Goal: Understand site structure: Understand site structure

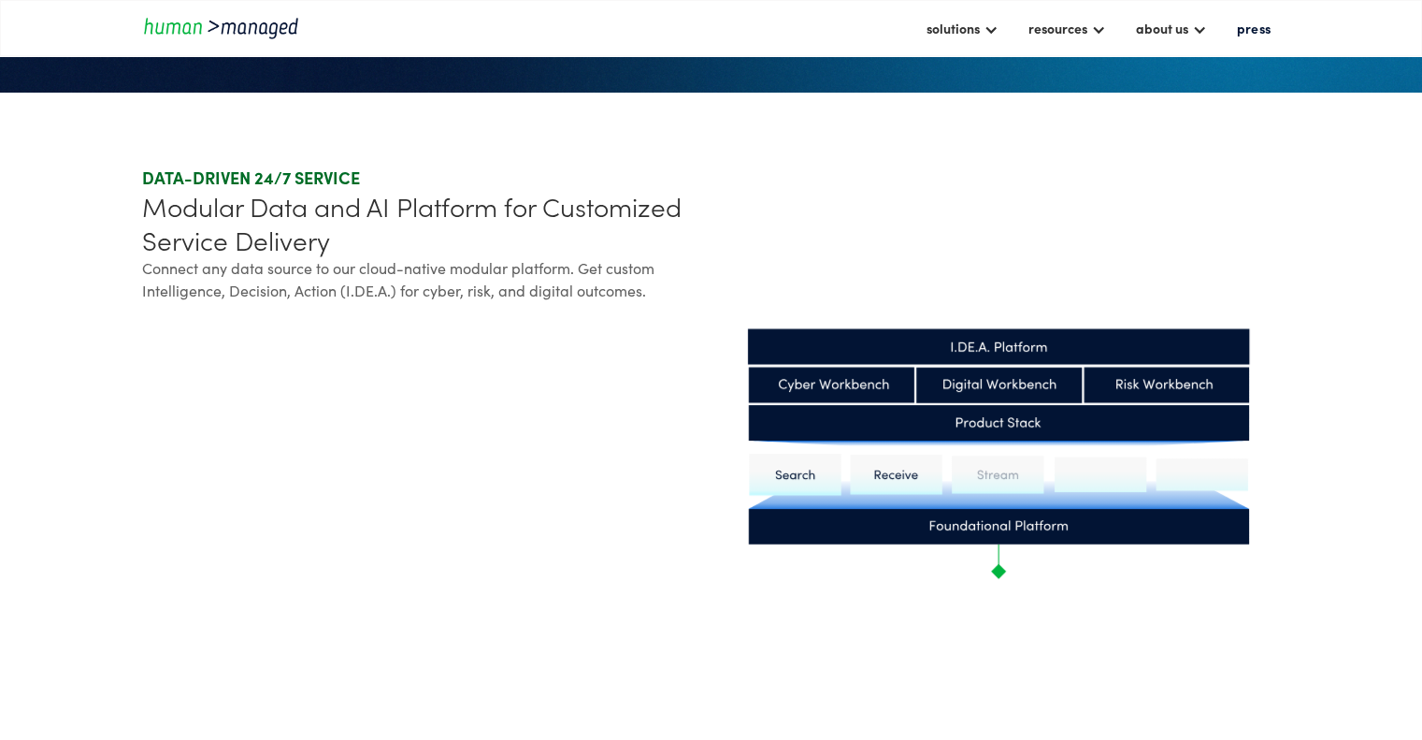
scroll to position [468, 0]
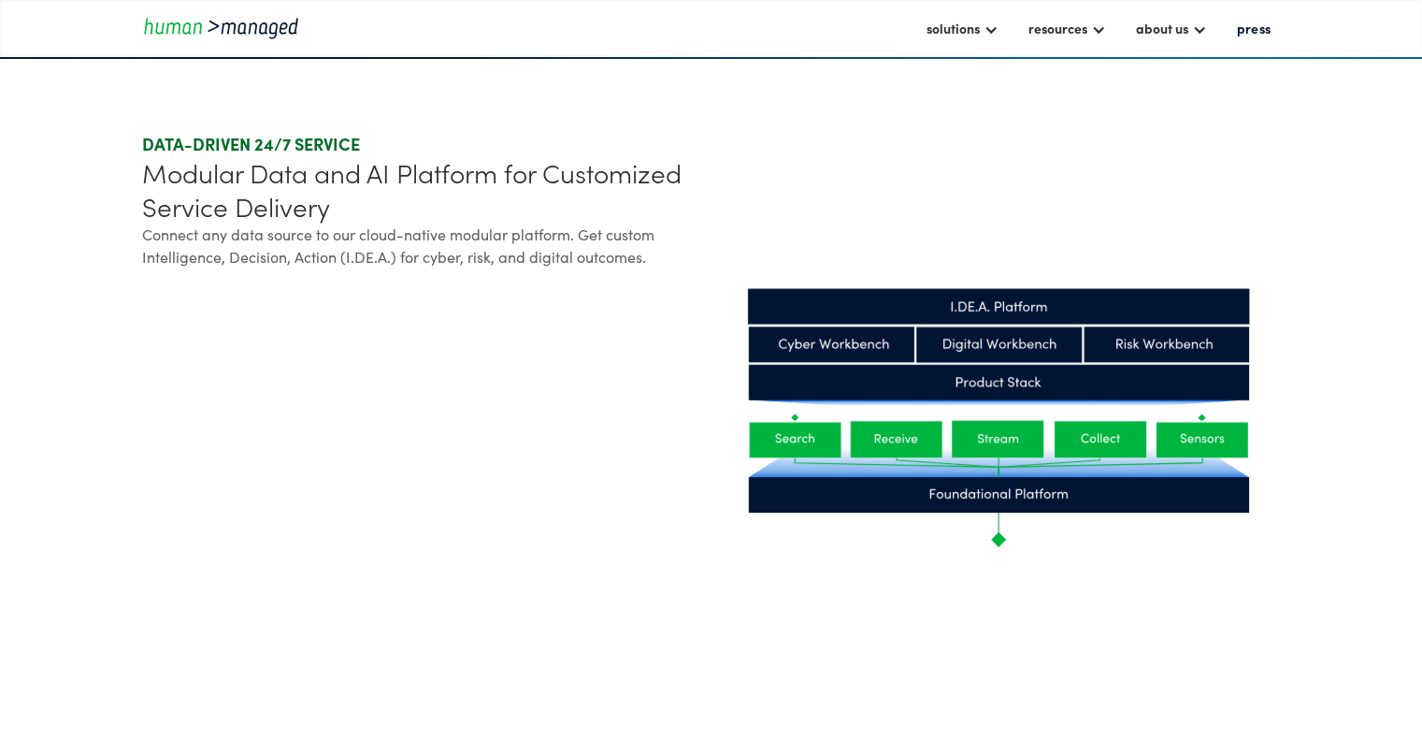
scroll to position [748, 0]
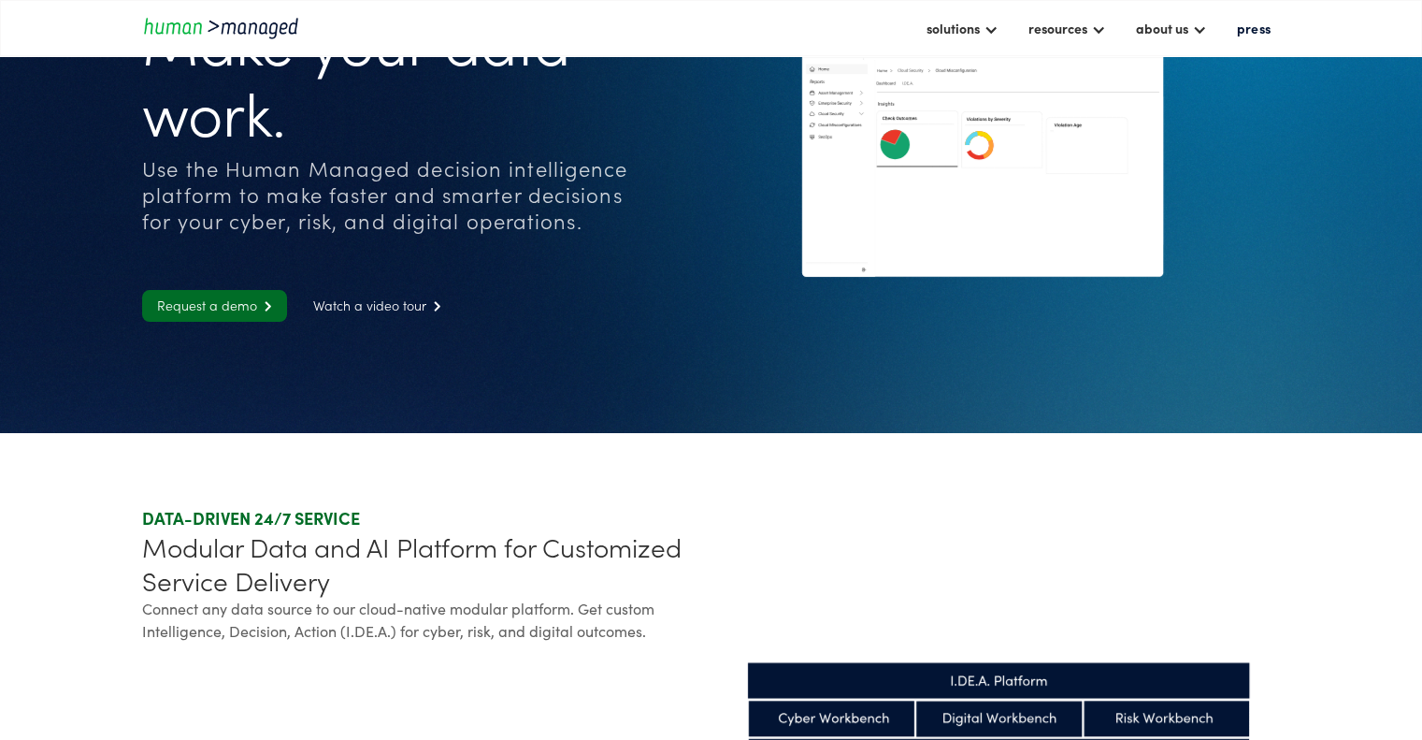
scroll to position [281, 0]
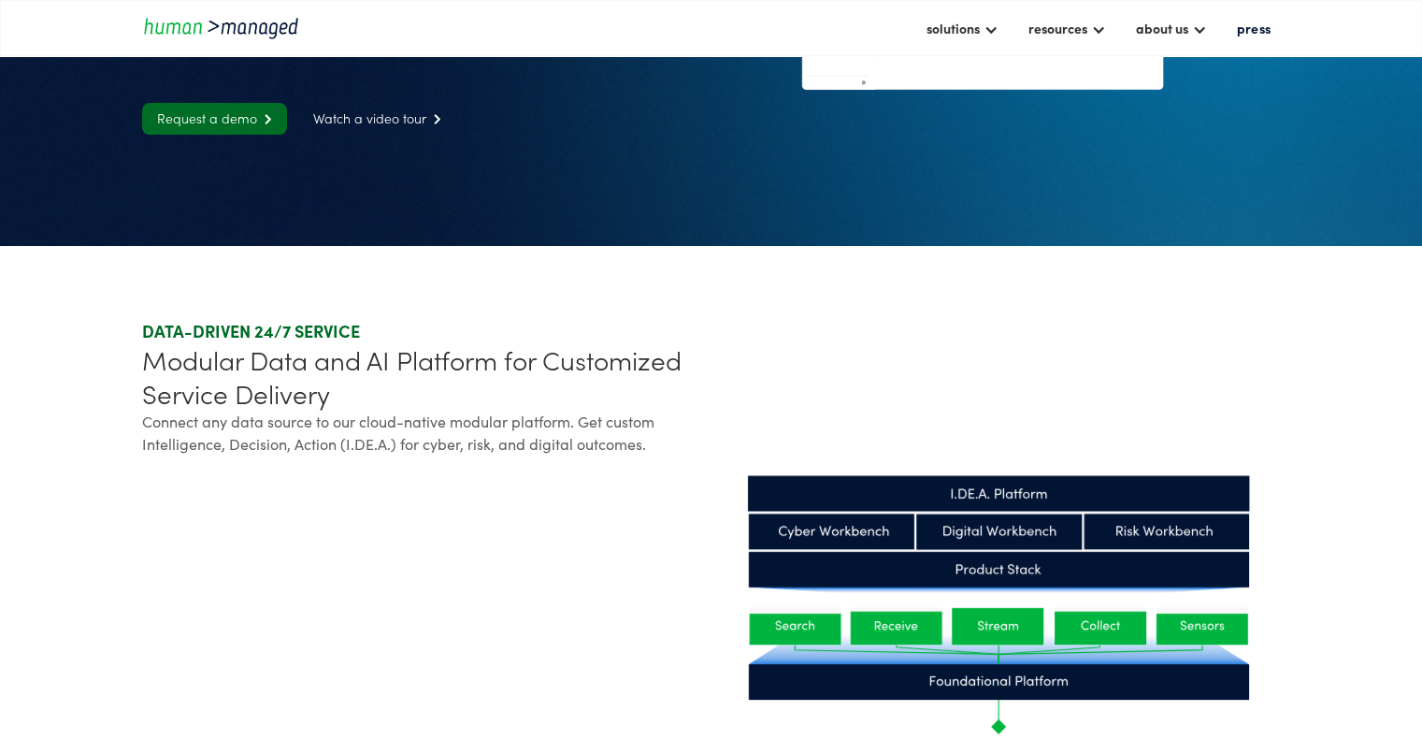
click at [356, 362] on div "Modular Data and AI Platform for Customized Service Delivery" at bounding box center [422, 375] width 561 height 67
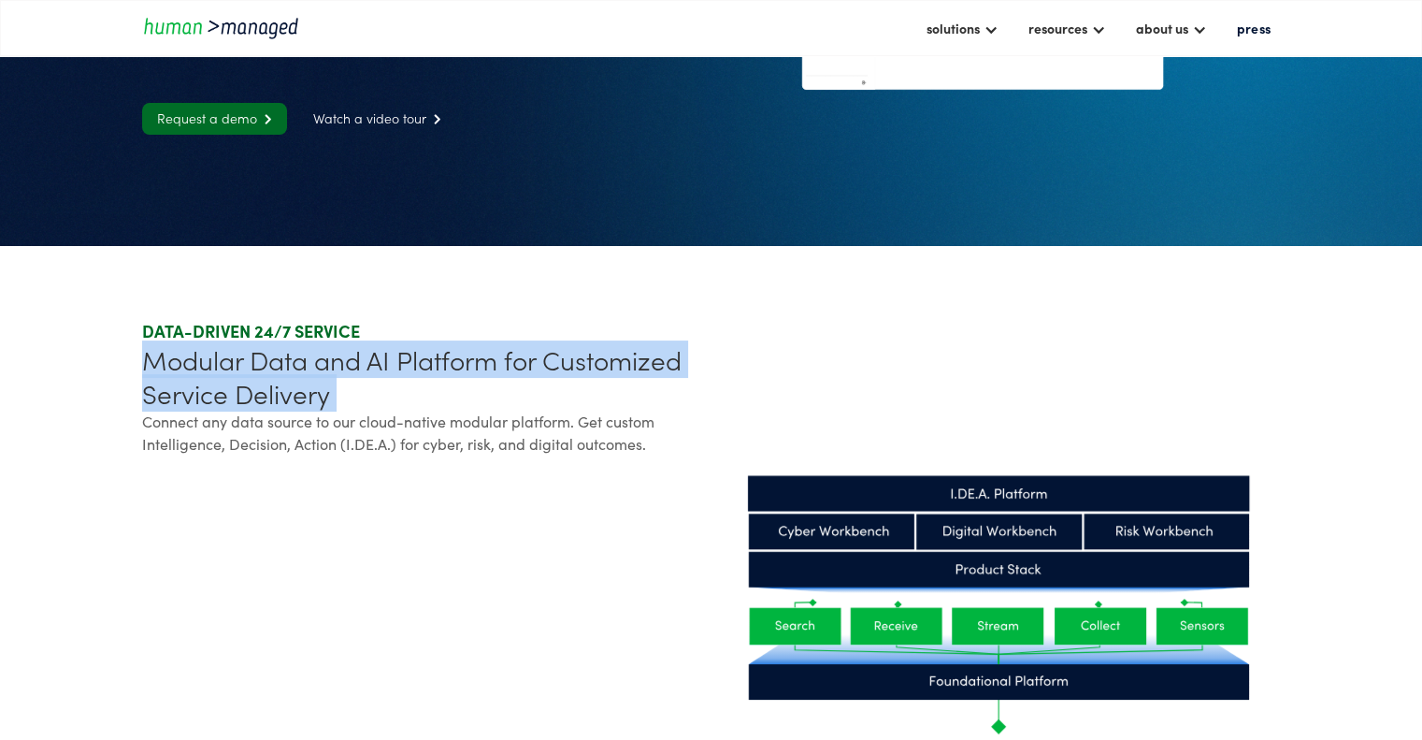
click at [356, 362] on div "Modular Data and AI Platform for Customized Service Delivery" at bounding box center [422, 375] width 561 height 67
click at [524, 359] on div "Modular Data and AI Platform for Customized Service Delivery" at bounding box center [422, 375] width 561 height 67
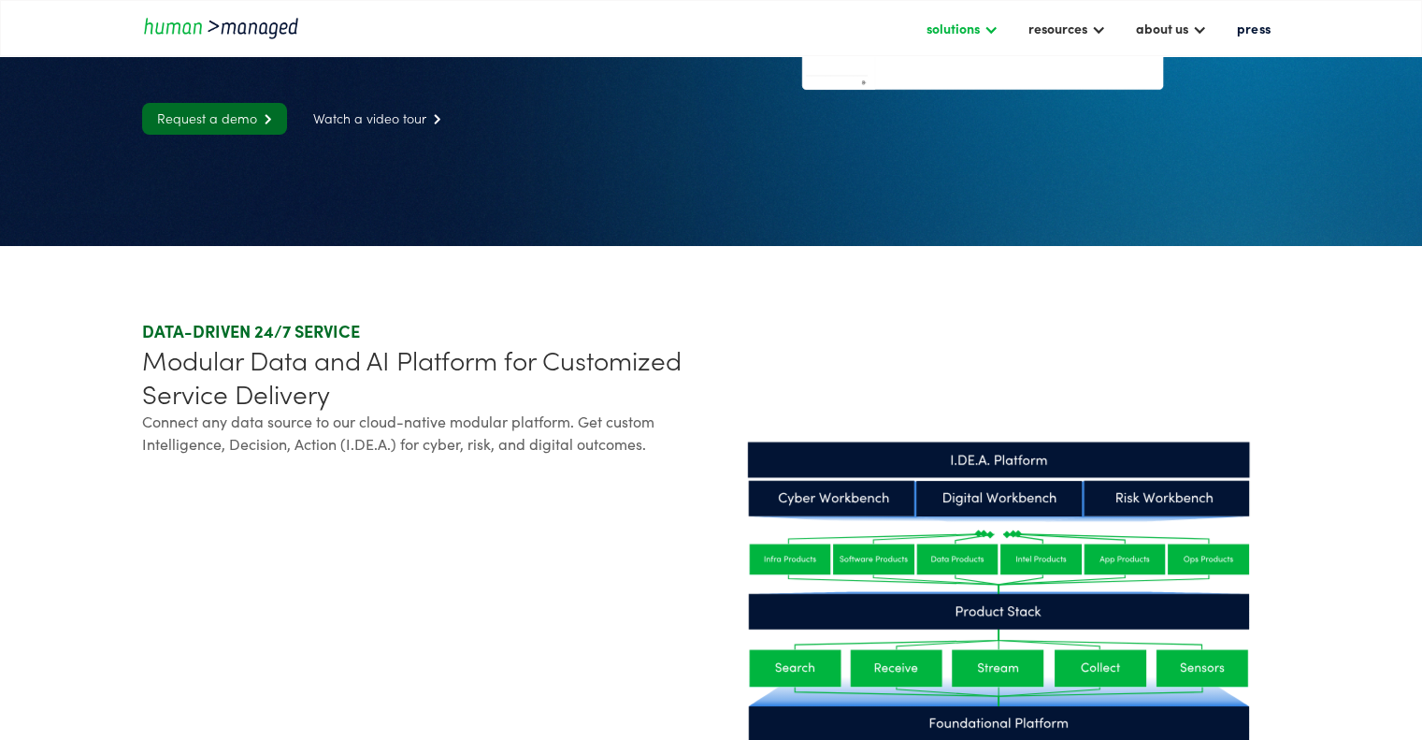
click at [980, 32] on div "solutions" at bounding box center [953, 28] width 53 height 22
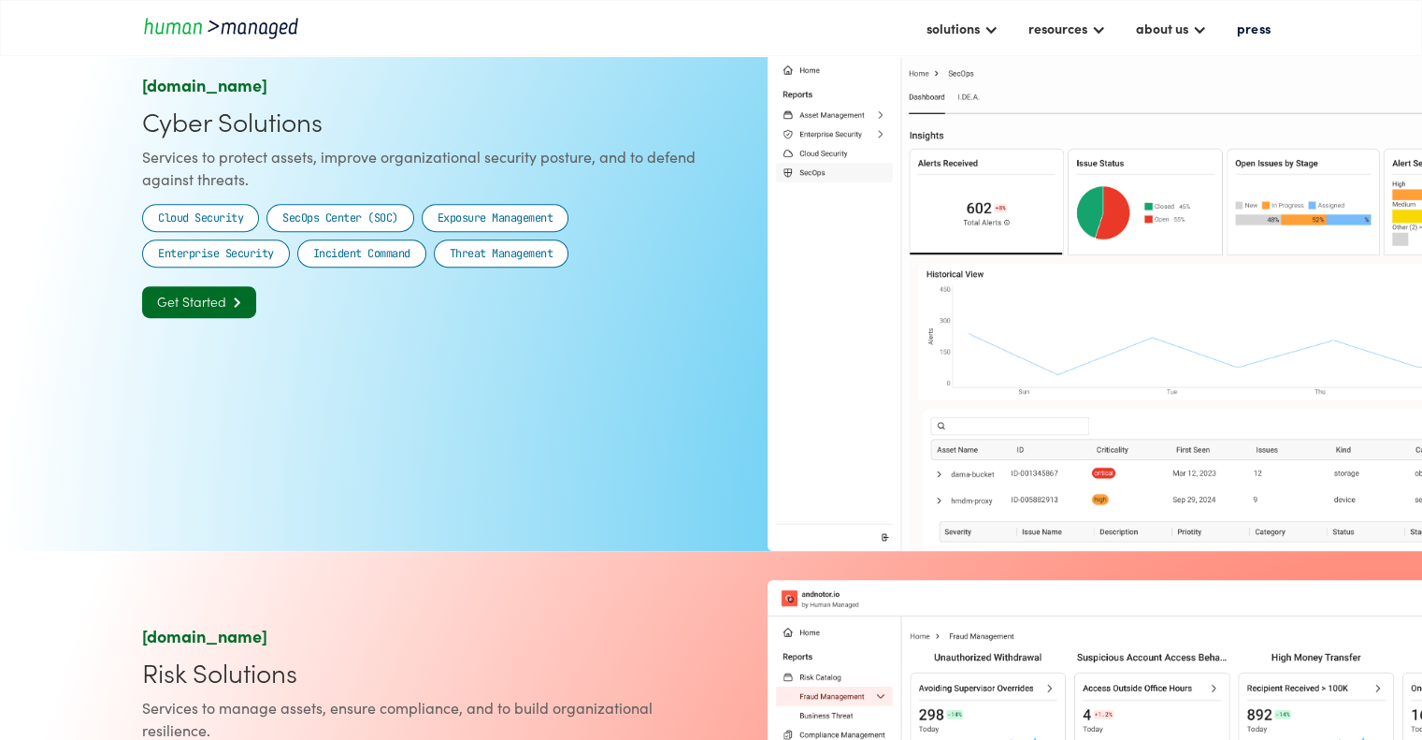
scroll to position [1309, 0]
